Goal: Transaction & Acquisition: Purchase product/service

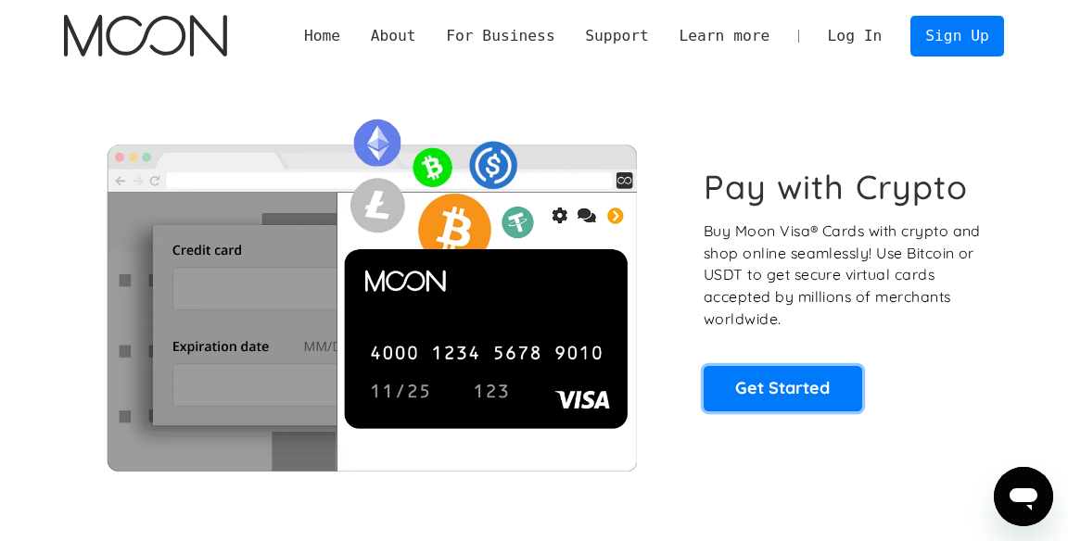
click at [781, 379] on link "Get Started" at bounding box center [783, 388] width 159 height 45
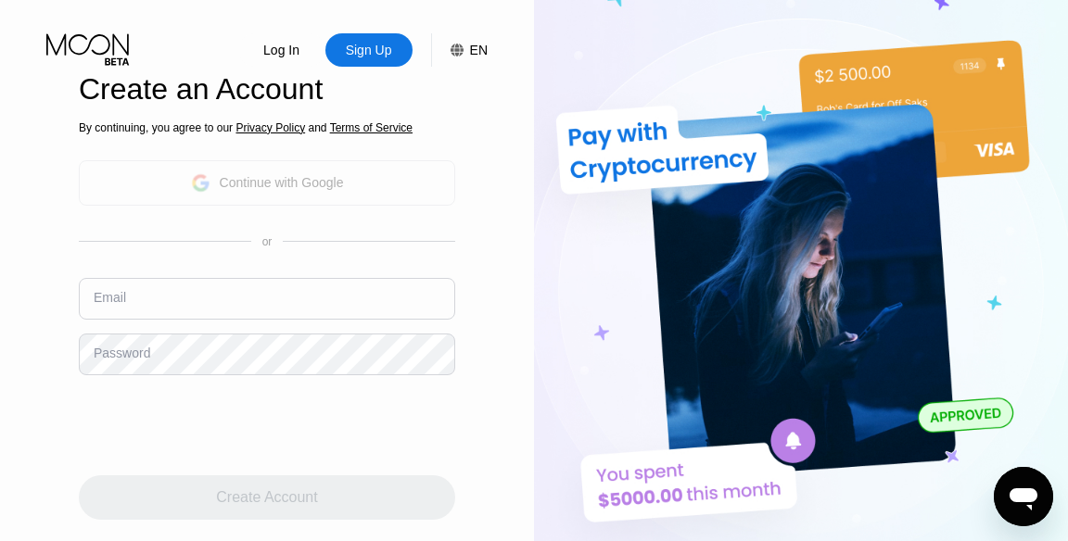
click at [383, 184] on div "Continue with Google" at bounding box center [267, 182] width 376 height 45
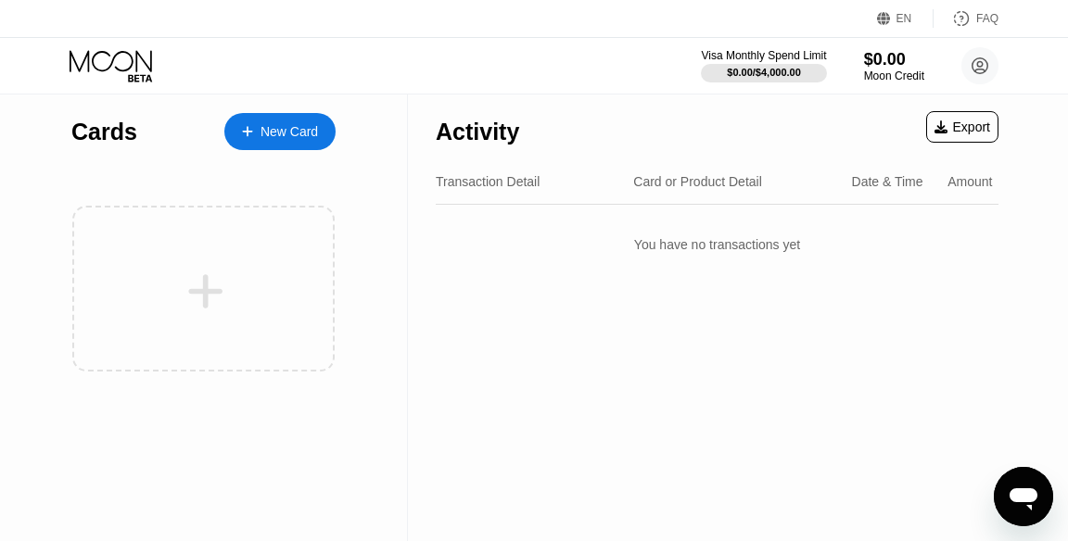
click at [203, 298] on icon at bounding box center [206, 291] width 34 height 34
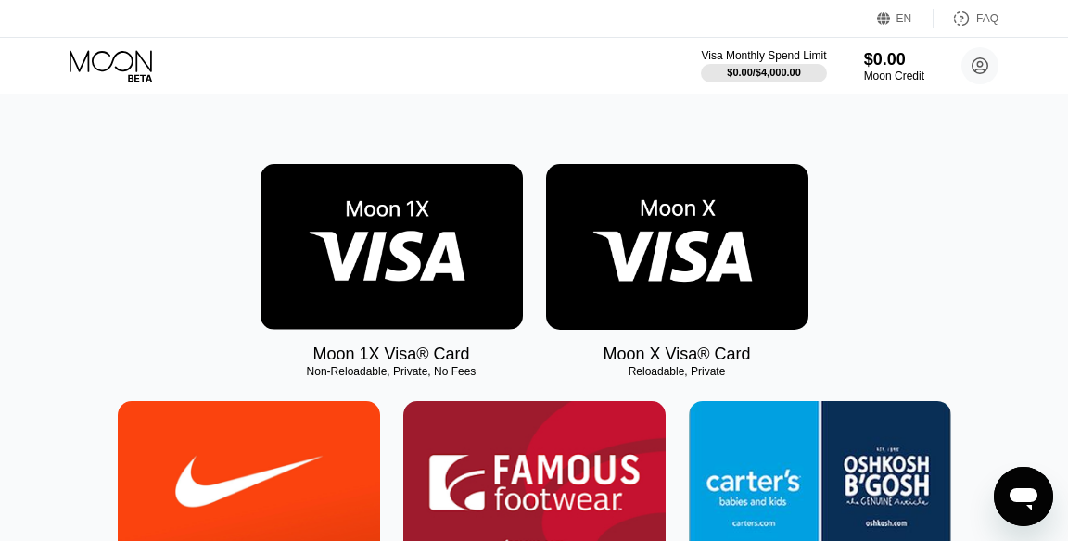
scroll to position [227, 0]
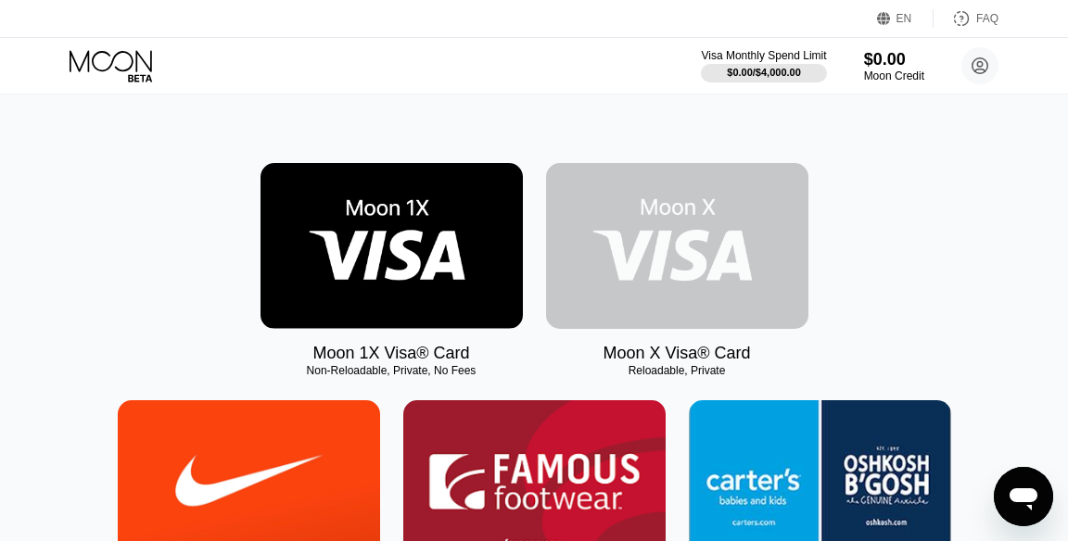
click at [703, 257] on img at bounding box center [677, 246] width 262 height 166
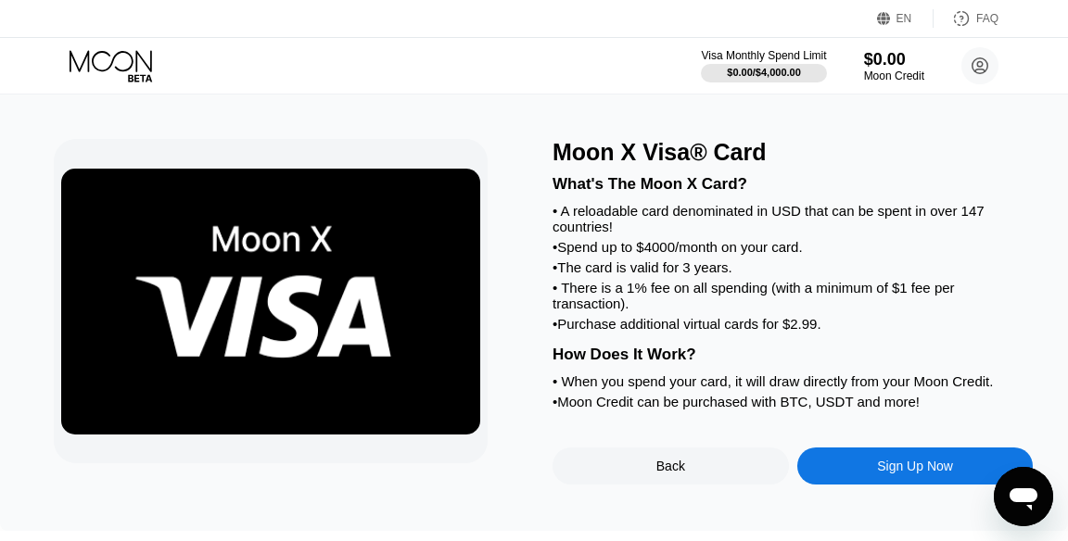
scroll to position [20, 0]
click at [714, 482] on div "Back" at bounding box center [671, 466] width 236 height 37
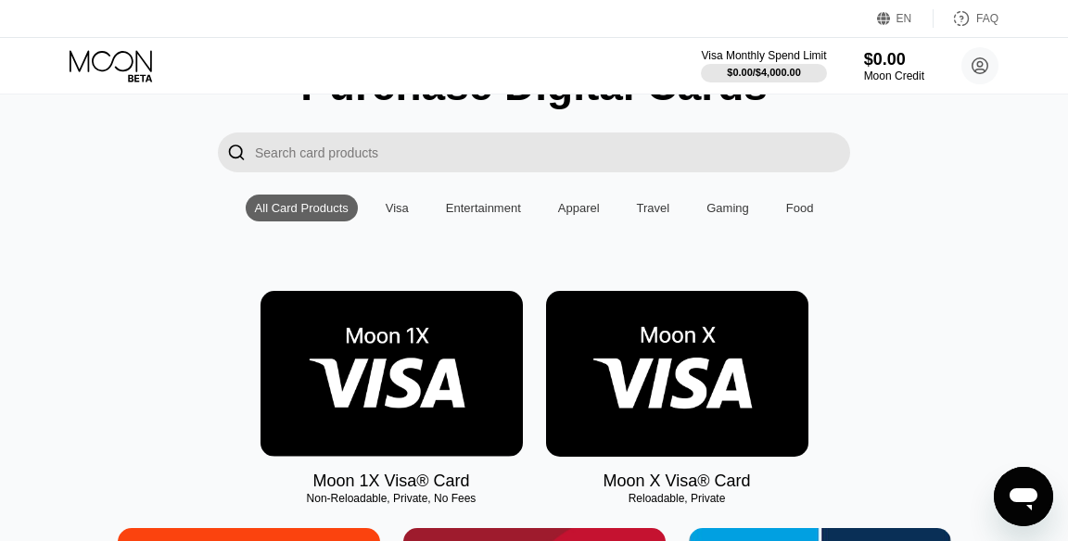
scroll to position [101, 0]
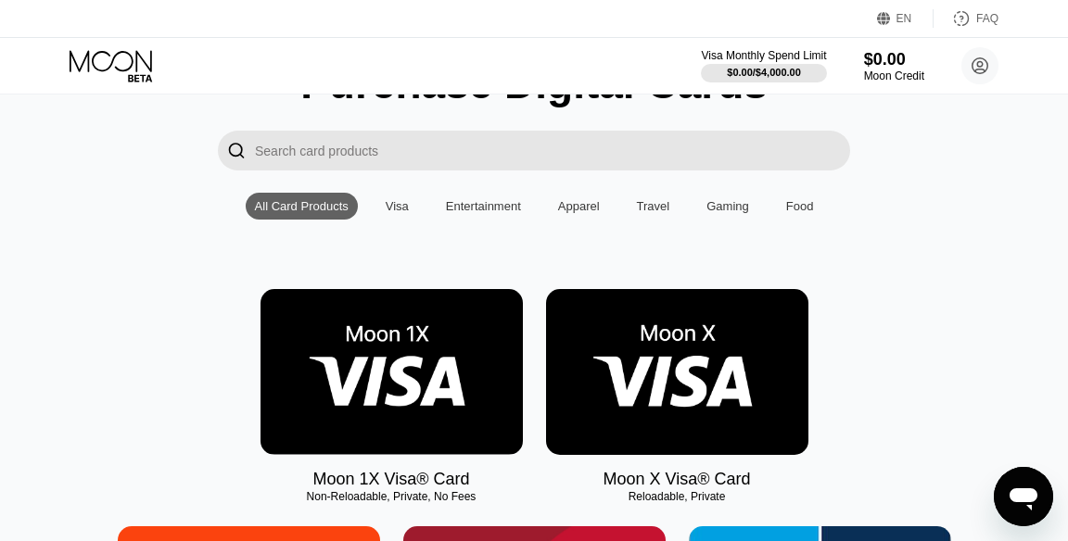
click at [663, 402] on img at bounding box center [677, 372] width 262 height 166
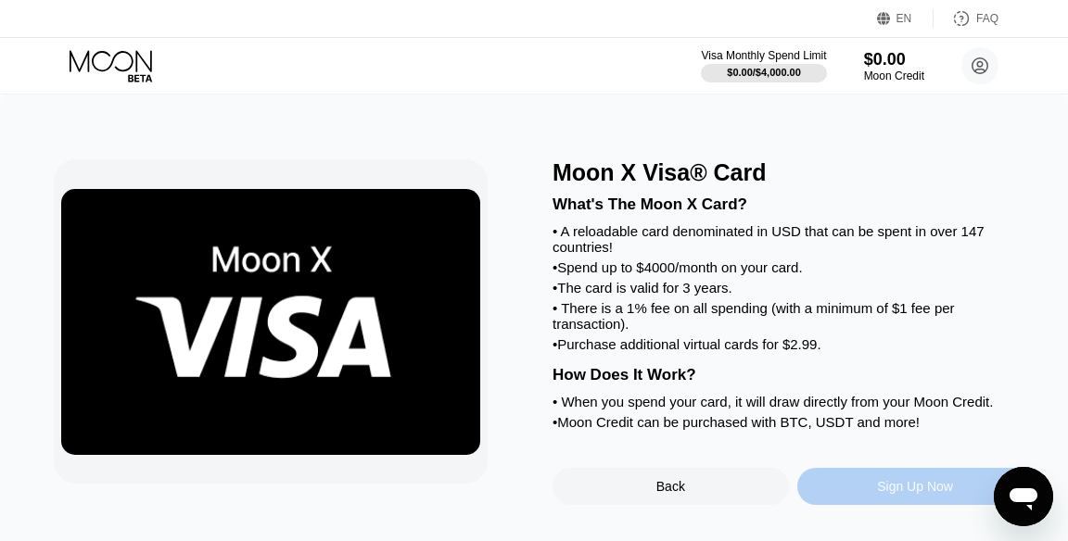
click at [858, 505] on div "Sign Up Now" at bounding box center [915, 486] width 236 height 37
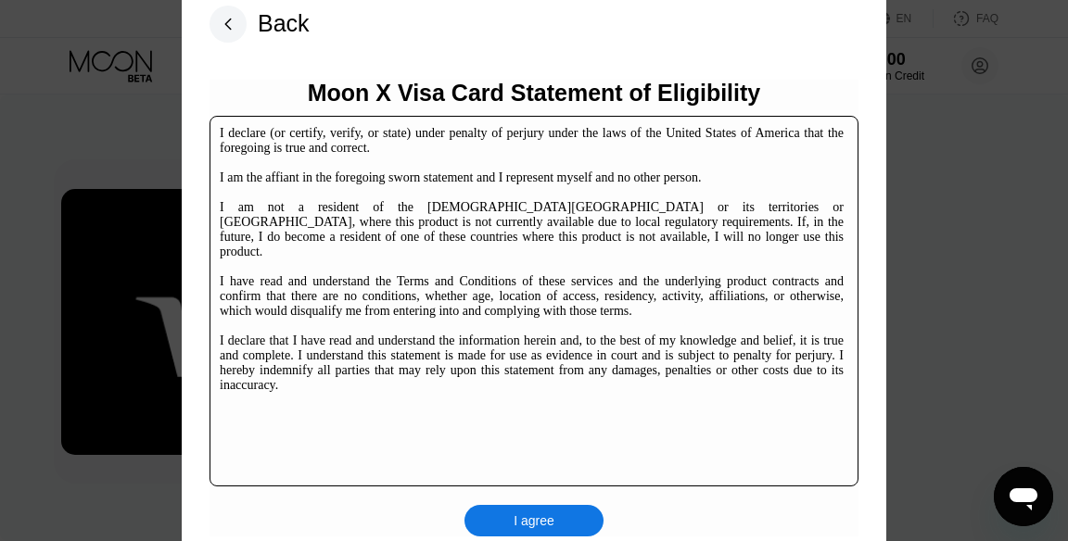
click at [546, 529] on div "I agree" at bounding box center [534, 521] width 41 height 17
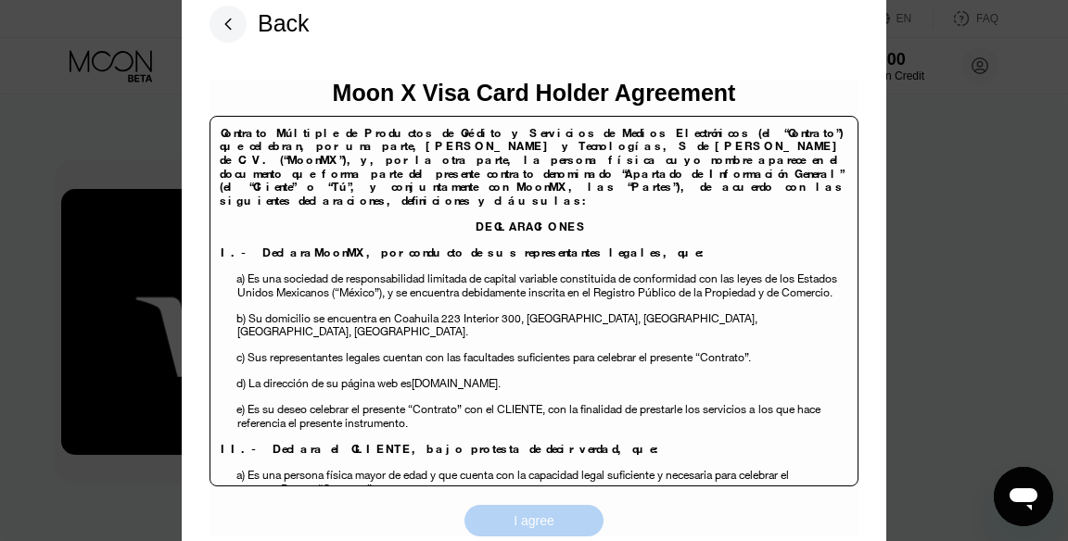
click at [542, 529] on div "I agree" at bounding box center [534, 521] width 41 height 17
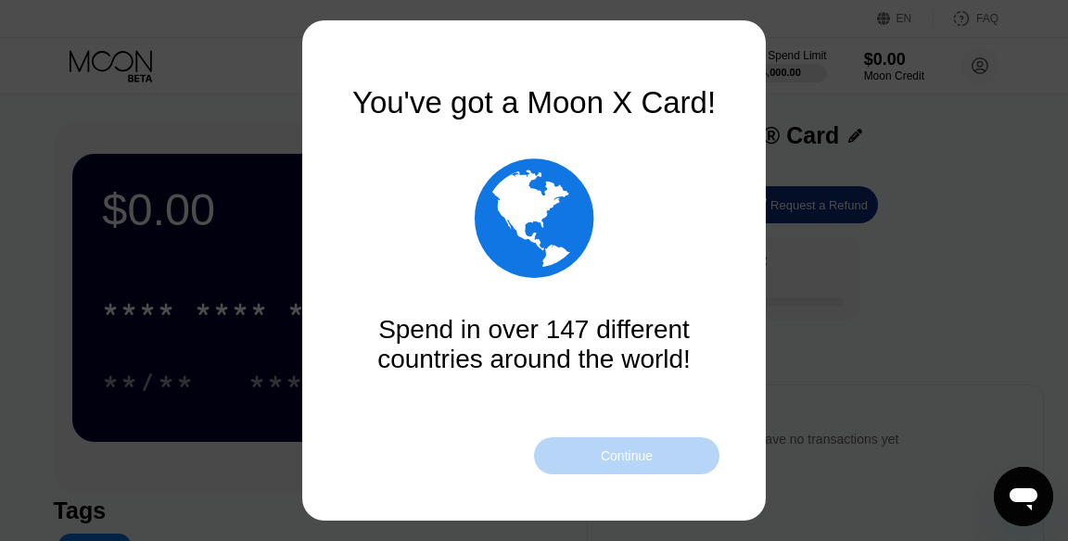
click at [666, 475] on div "Continue" at bounding box center [626, 456] width 185 height 37
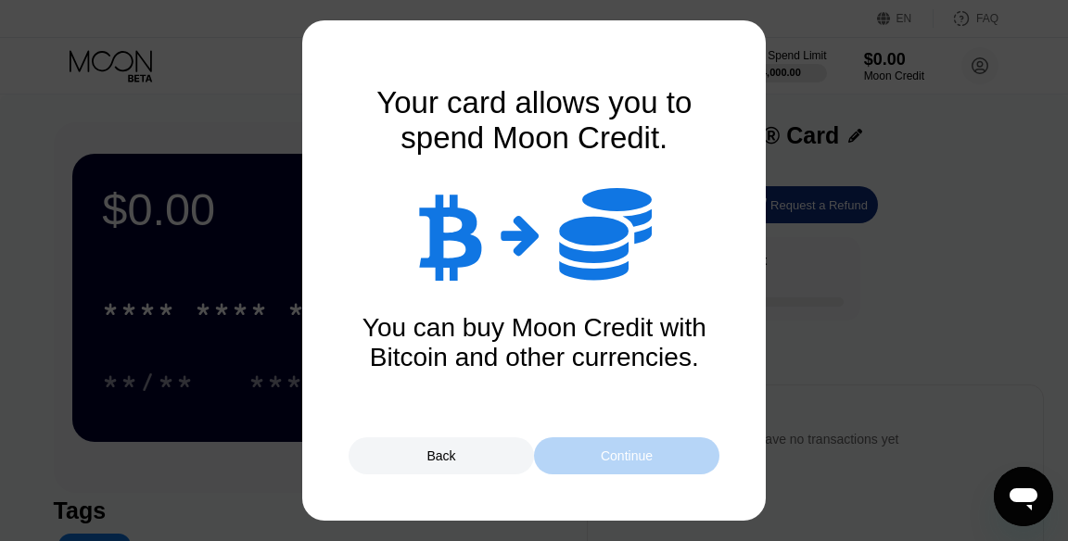
click at [664, 475] on div "Continue" at bounding box center [626, 456] width 185 height 37
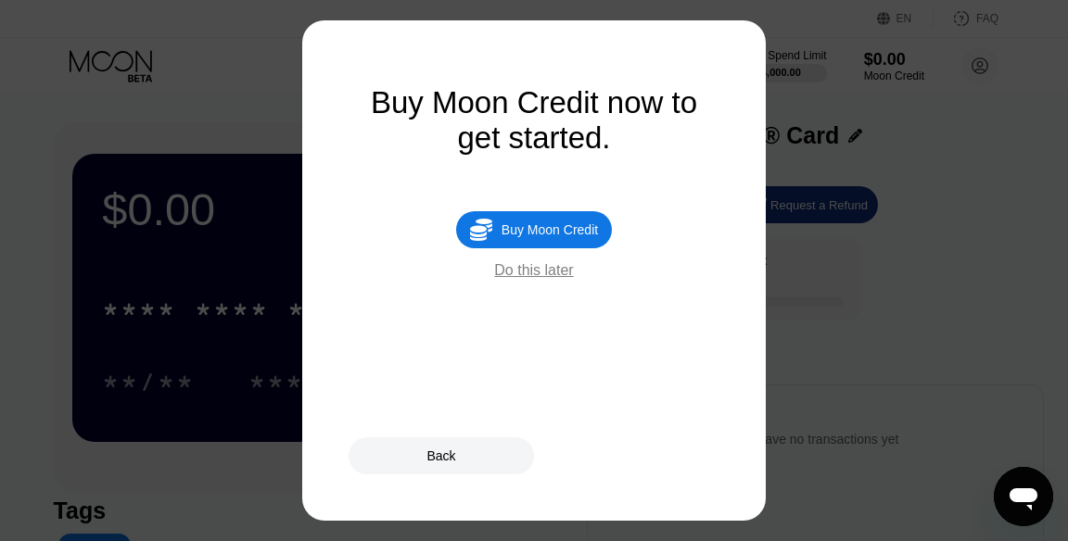
click at [555, 279] on div "Do this later" at bounding box center [533, 270] width 79 height 17
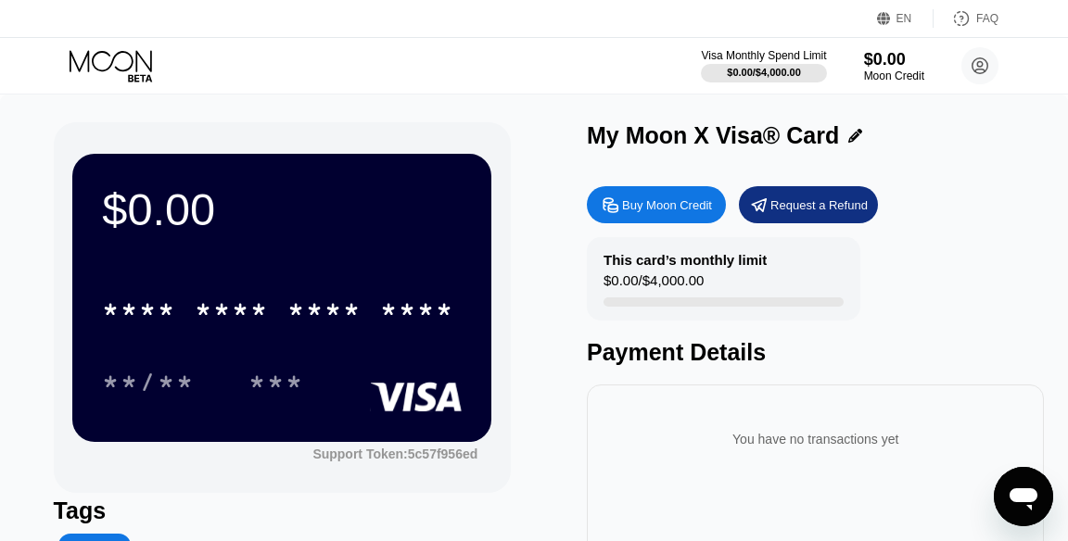
click at [402, 308] on div "****" at bounding box center [417, 313] width 74 height 30
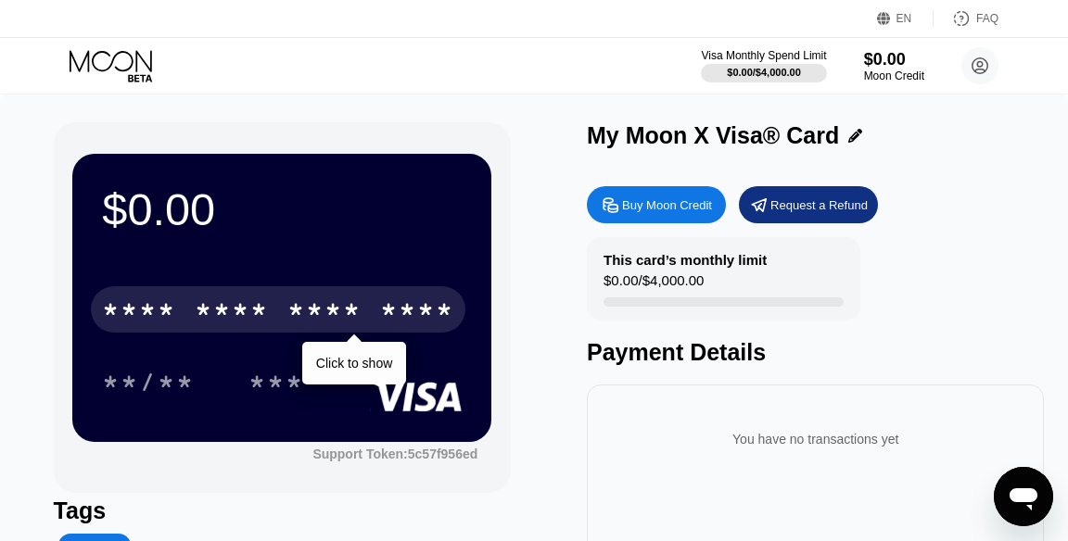
click at [366, 405] on div "**/** ***" at bounding box center [282, 382] width 360 height 46
click at [235, 380] on div "***" at bounding box center [276, 382] width 83 height 46
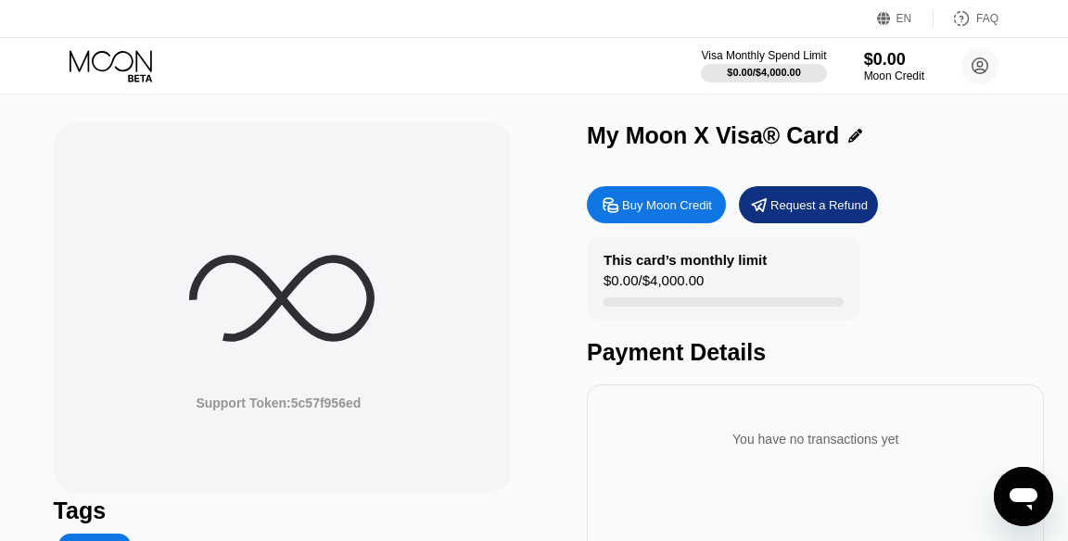
click at [151, 388] on div "Support Token: 5c57f956ed" at bounding box center [282, 307] width 457 height 371
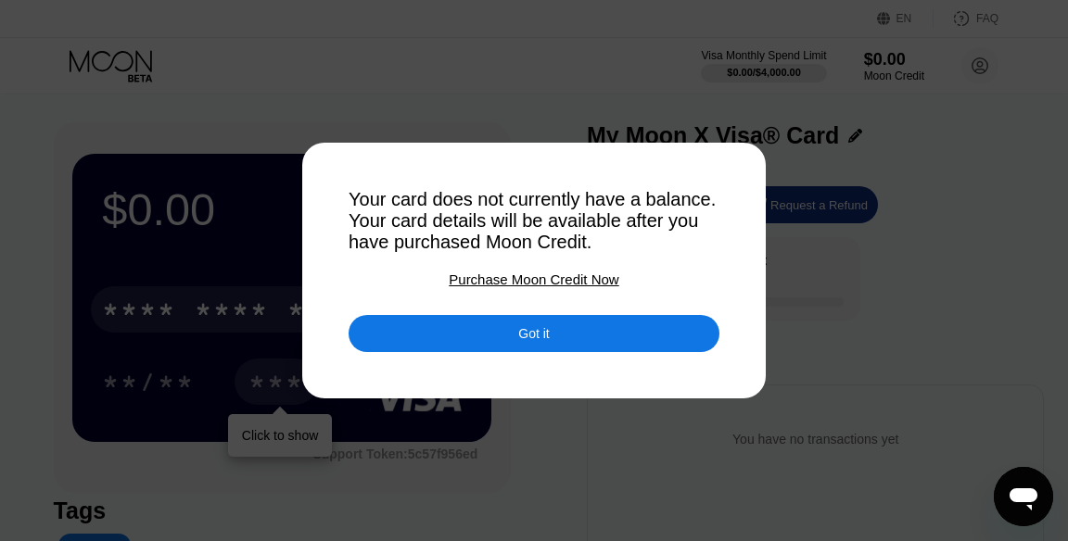
click at [412, 342] on div "Got it" at bounding box center [534, 333] width 371 height 37
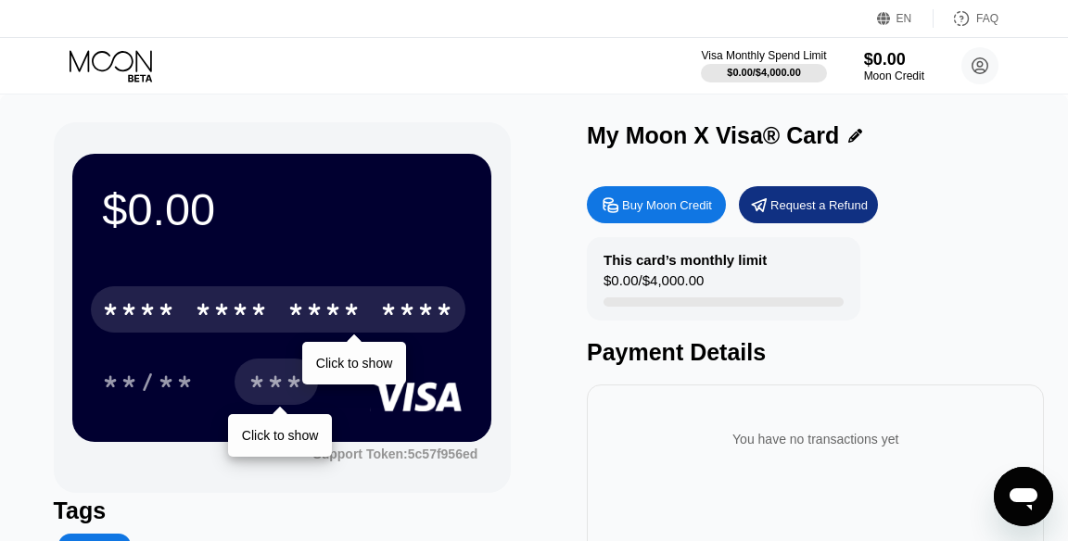
click at [854, 131] on icon at bounding box center [855, 136] width 14 height 14
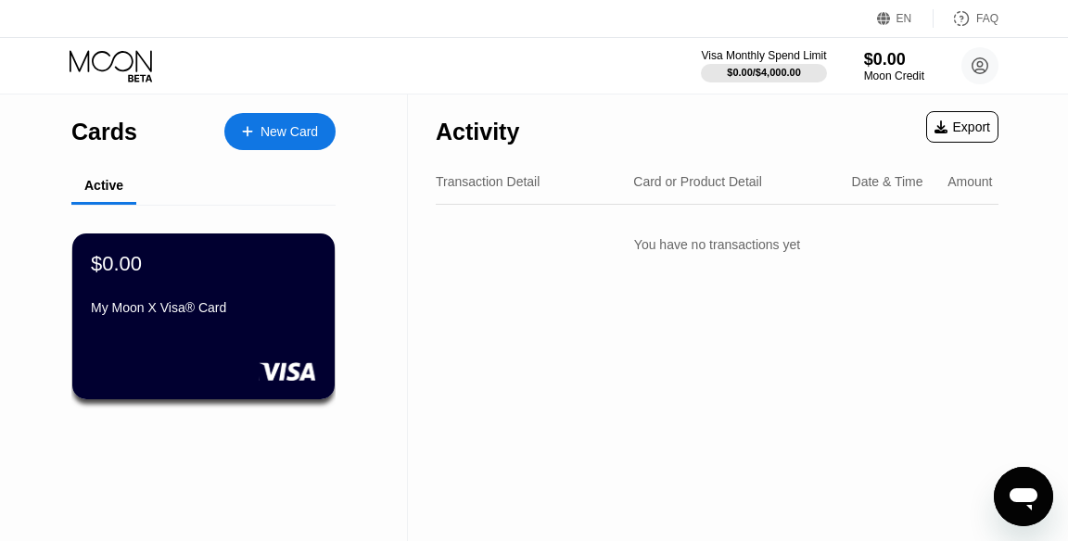
click at [974, 121] on div "Export" at bounding box center [962, 127] width 56 height 15
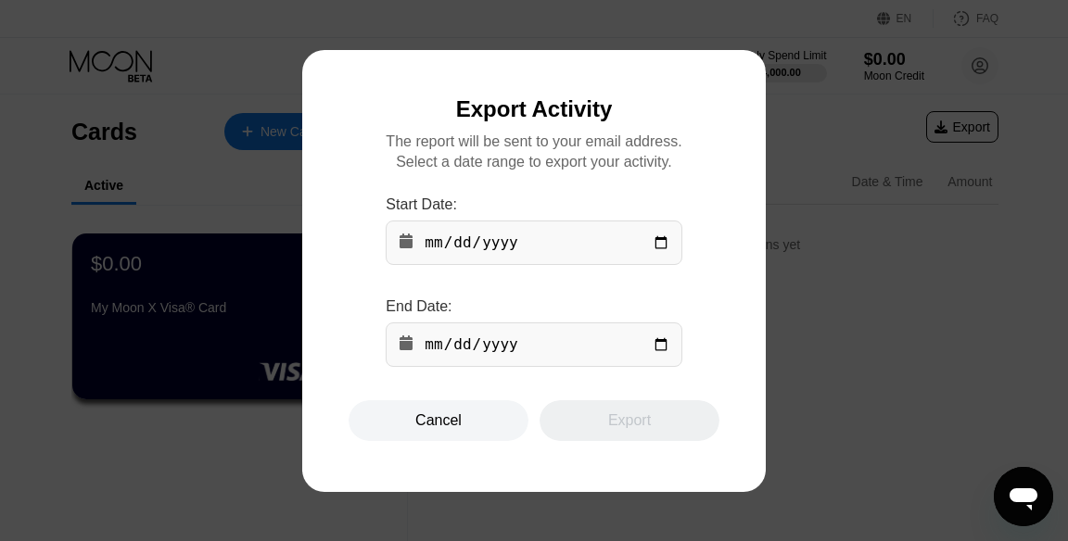
click at [482, 430] on div "Cancel" at bounding box center [439, 420] width 180 height 41
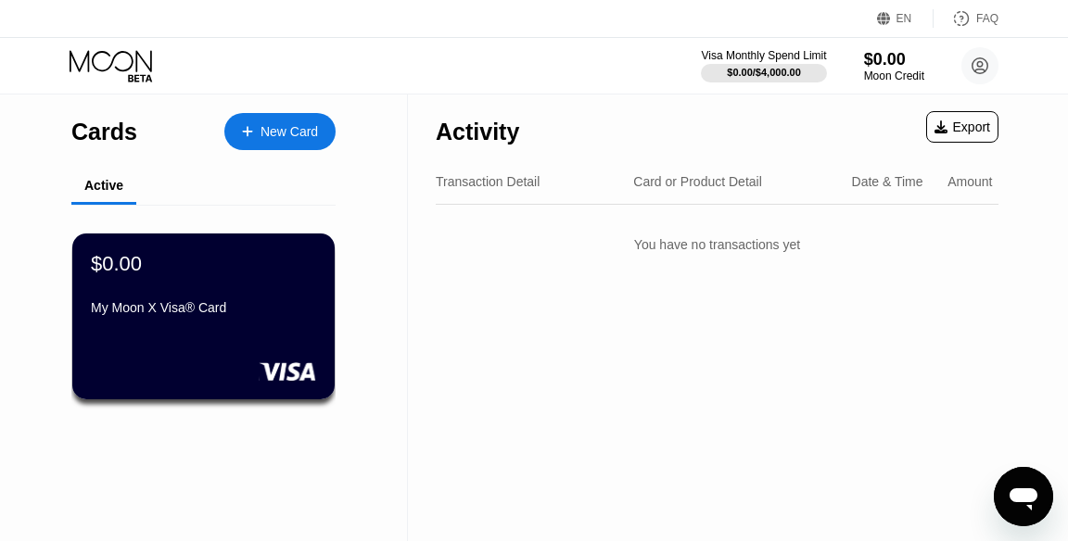
click at [267, 372] on rect at bounding box center [287, 371] width 57 height 19
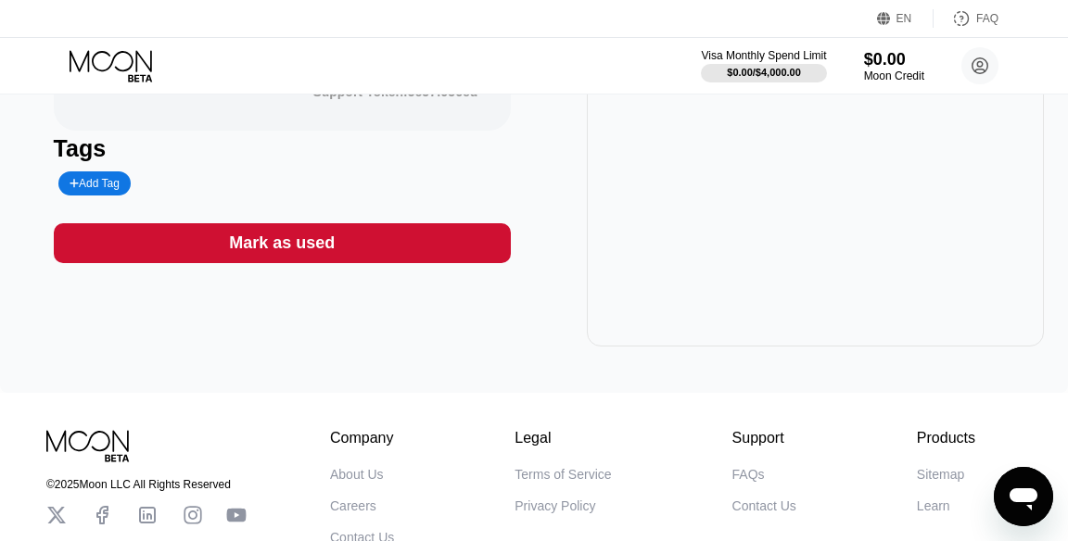
scroll to position [416, 0]
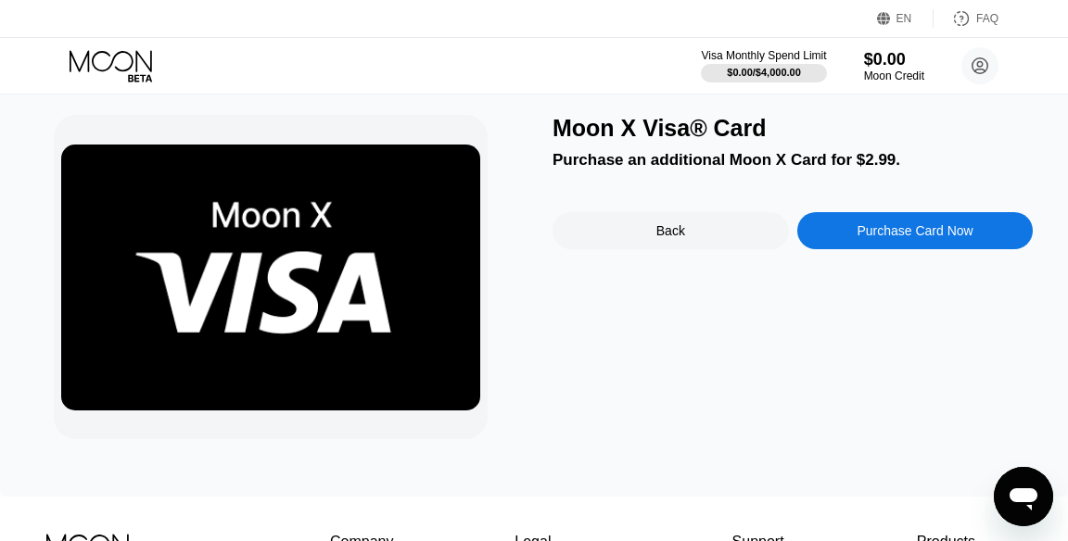
scroll to position [48, 0]
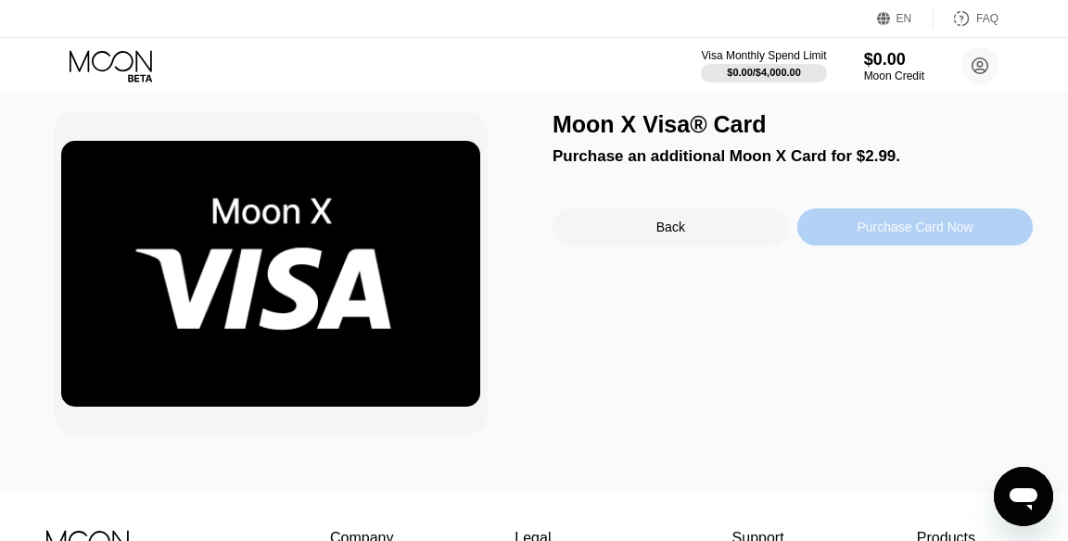
click at [989, 232] on div "Purchase Card Now" at bounding box center [915, 227] width 236 height 37
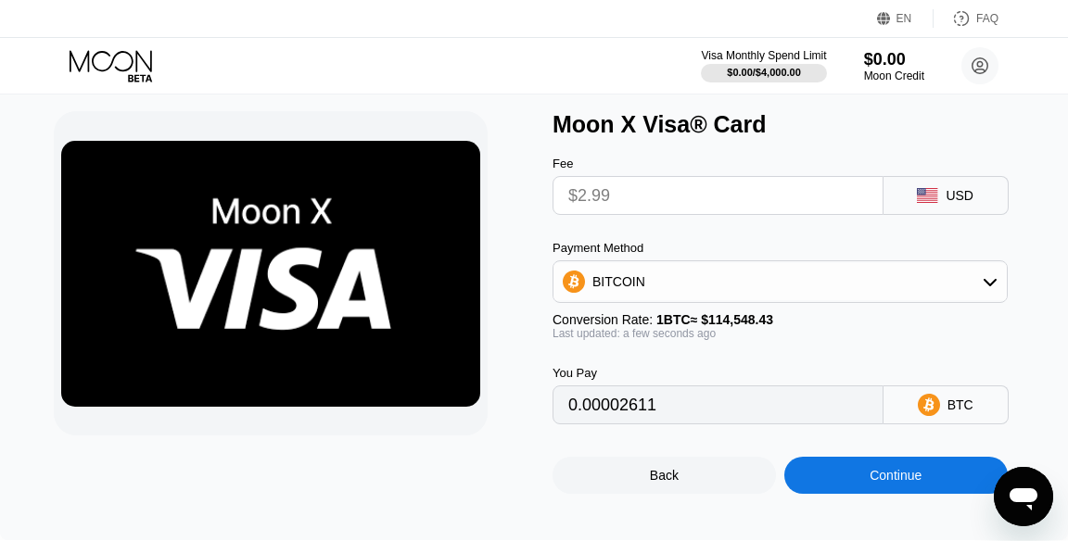
click at [994, 277] on div "BITCOIN" at bounding box center [779, 281] width 453 height 37
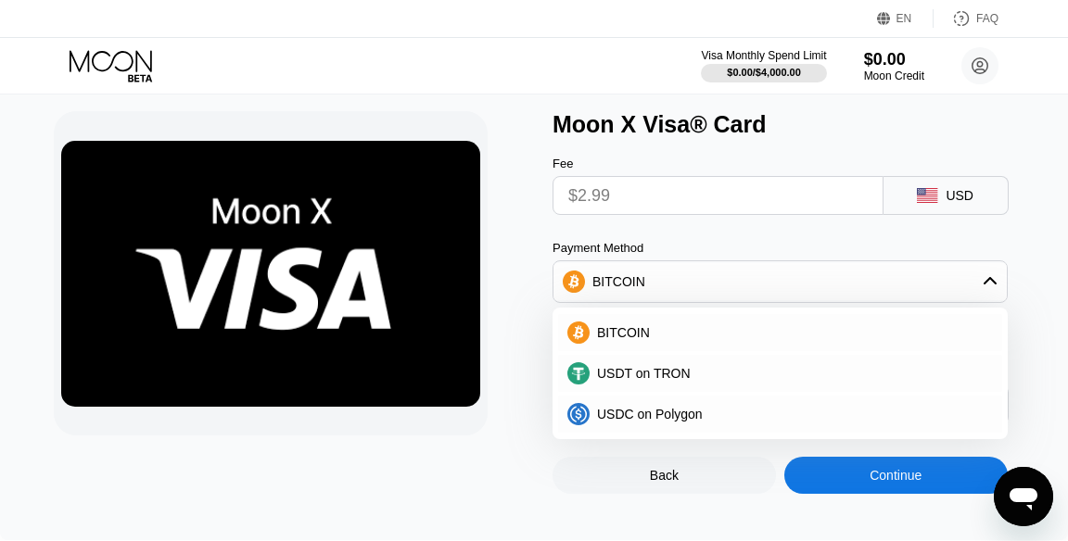
click at [719, 335] on div "BITCOIN" at bounding box center [791, 332] width 403 height 15
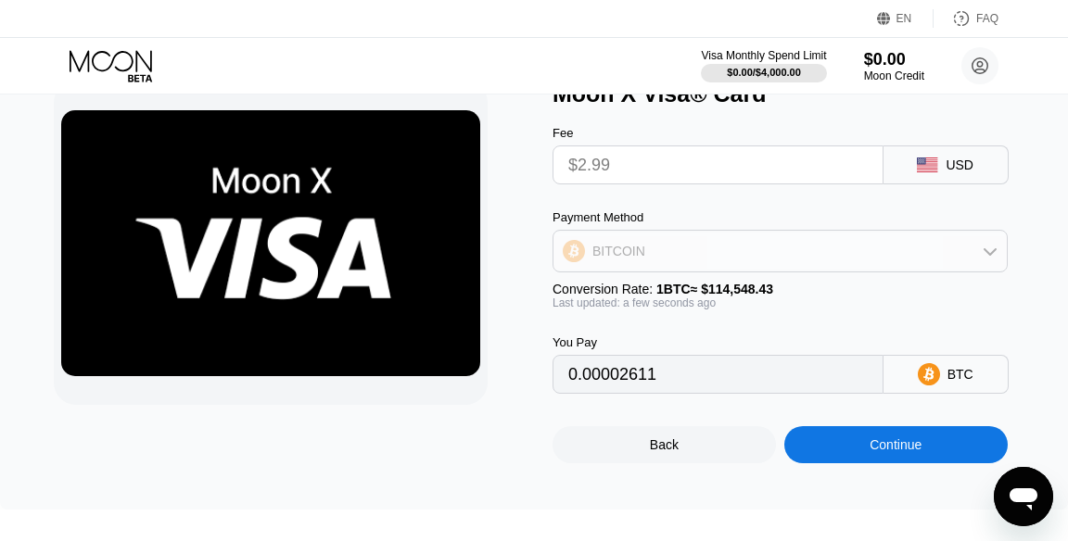
scroll to position [87, 0]
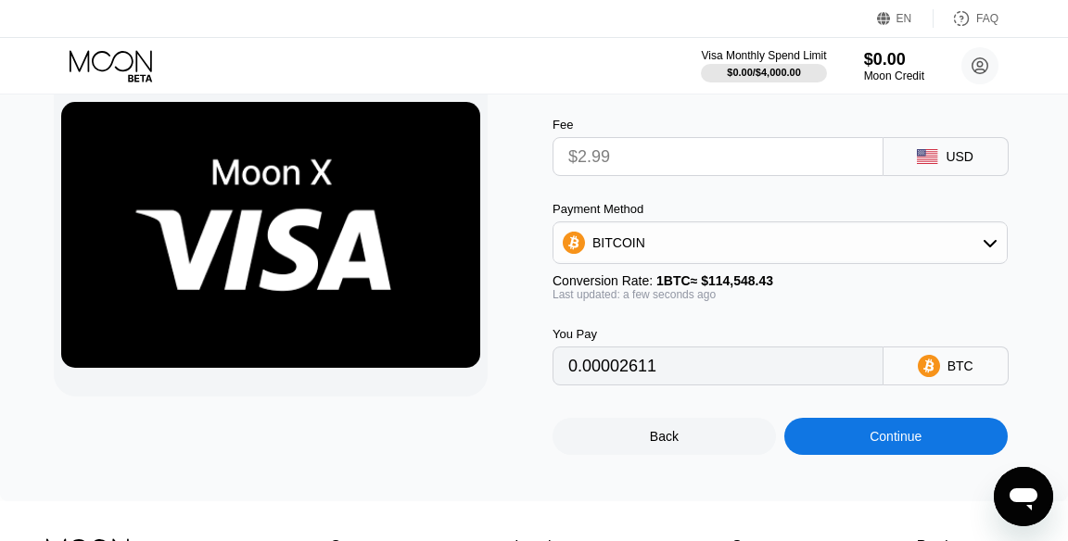
click at [782, 155] on input "$2.99" at bounding box center [717, 156] width 299 height 37
click at [778, 160] on input "$2.99" at bounding box center [717, 156] width 299 height 37
click at [812, 156] on input "$2.99" at bounding box center [717, 156] width 299 height 37
